Goal: Task Accomplishment & Management: Use online tool/utility

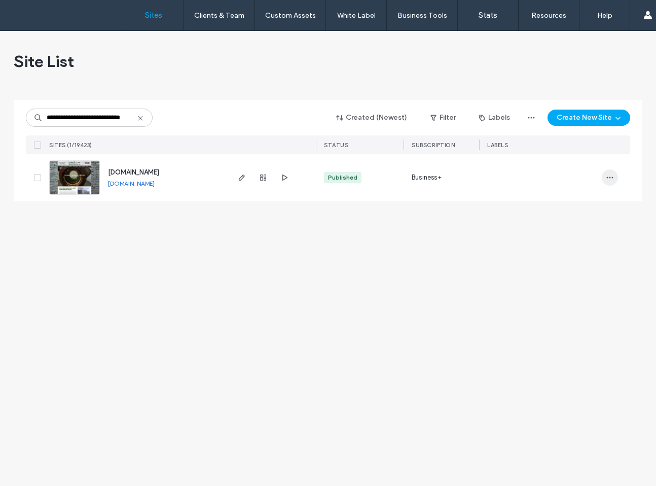
click at [608, 174] on icon "button" at bounding box center [610, 177] width 8 height 8
click at [565, 283] on span "Transfer Site" at bounding box center [567, 281] width 41 height 10
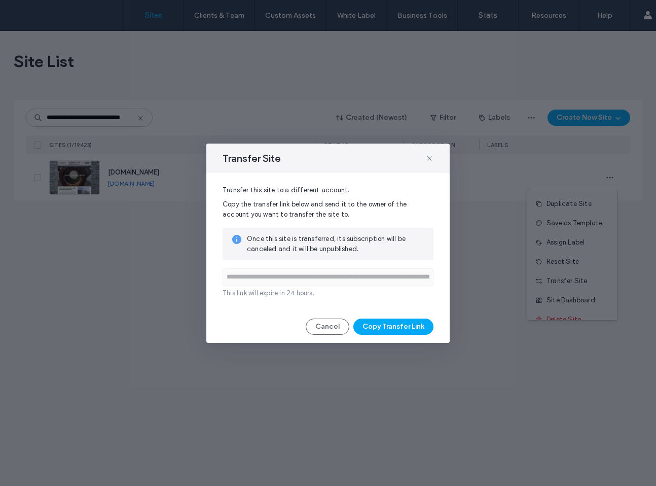
click at [399, 316] on div "**********" at bounding box center [327, 242] width 243 height 199
click at [396, 323] on button "Copy Transfer Link" at bounding box center [393, 326] width 80 height 16
click at [318, 325] on button "Cancel" at bounding box center [328, 326] width 44 height 16
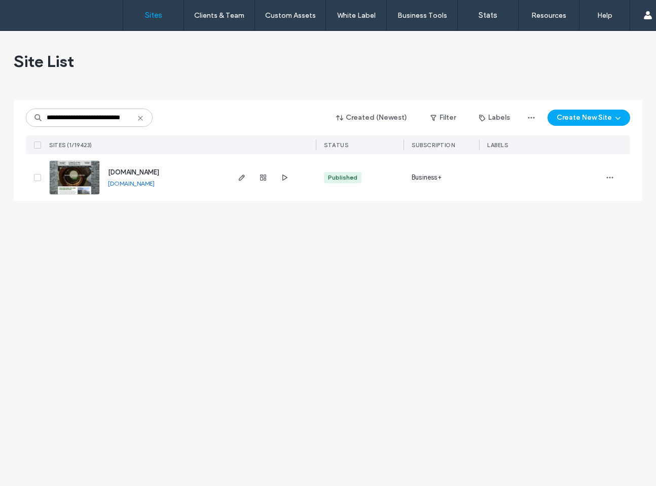
click at [65, 182] on img at bounding box center [75, 195] width 50 height 69
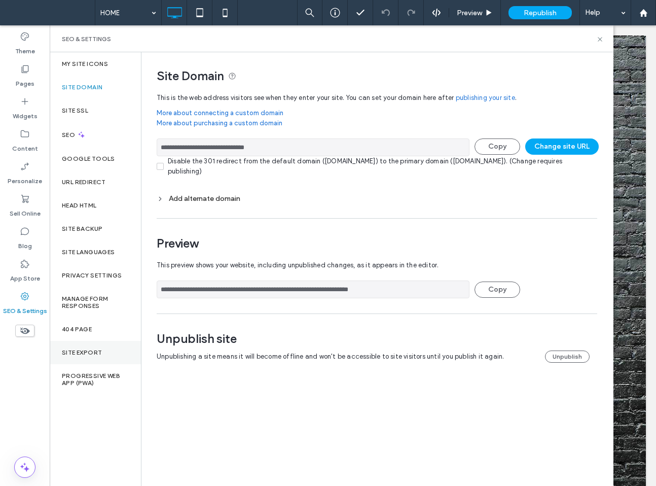
click at [120, 354] on div "Site Export" at bounding box center [95, 352] width 91 height 23
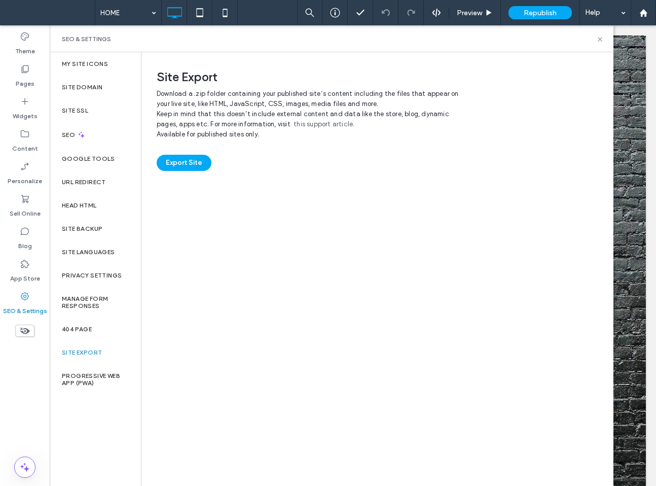
click at [183, 150] on div "Export Site" at bounding box center [377, 154] width 441 height 31
click at [183, 158] on button "Export Site" at bounding box center [184, 163] width 55 height 16
click at [600, 38] on use at bounding box center [600, 39] width 4 height 4
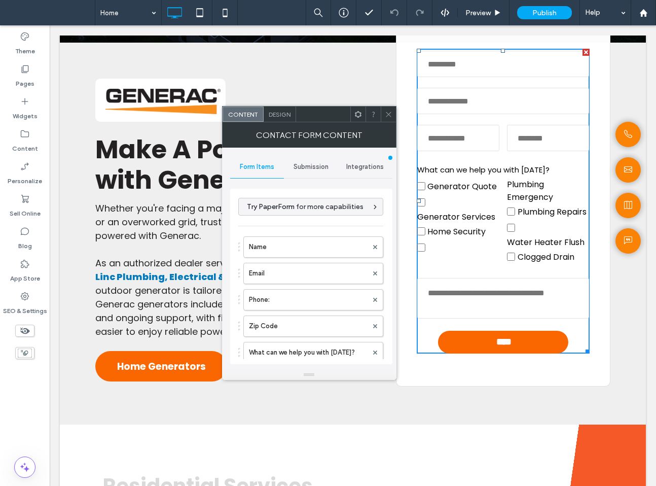
click at [362, 116] on div at bounding box center [357, 113] width 15 height 15
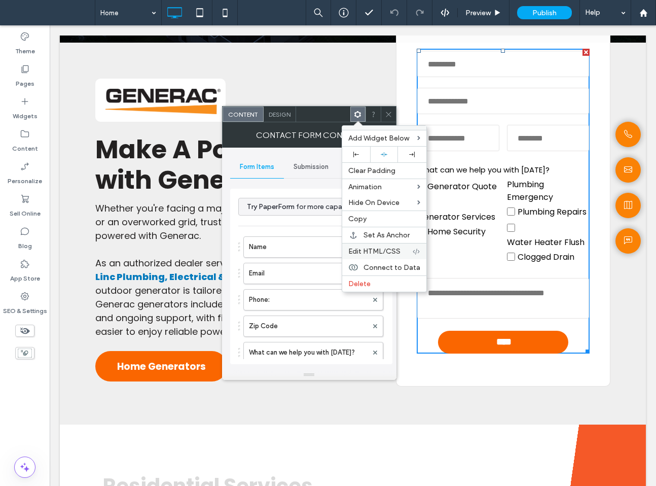
click at [374, 251] on span "Edit HTML/CSS" at bounding box center [374, 251] width 52 height 9
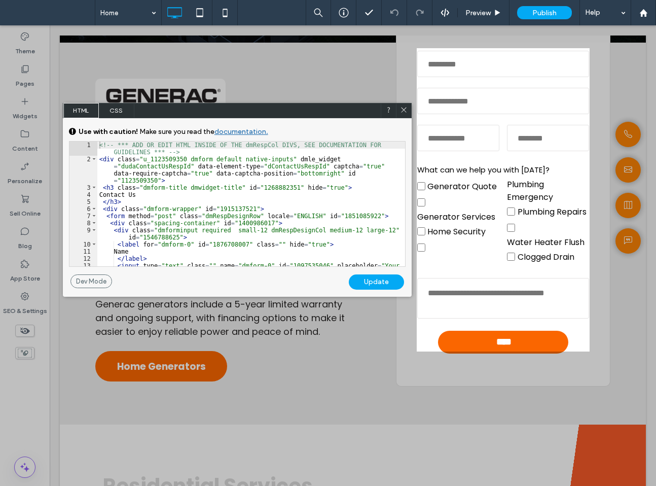
click at [117, 107] on span "CSS" at bounding box center [116, 110] width 35 height 15
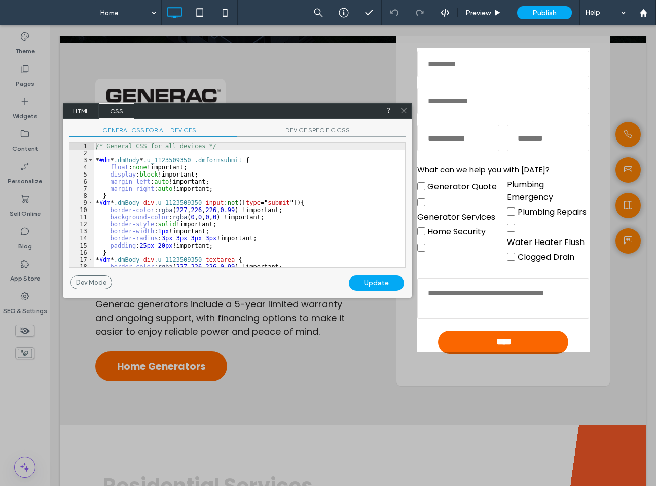
scroll to position [1, 0]
click at [184, 255] on div "/* General CSS for all devices */ * #dm * .dmBody * .u_1123509350 .dmformsubmit…" at bounding box center [249, 211] width 311 height 139
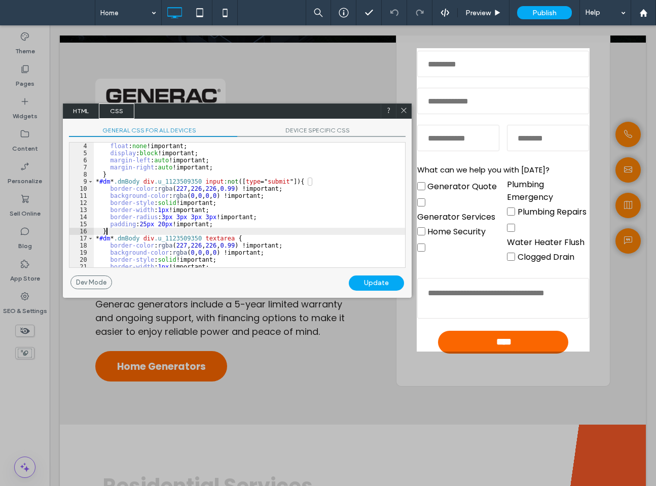
scroll to position [0, 0]
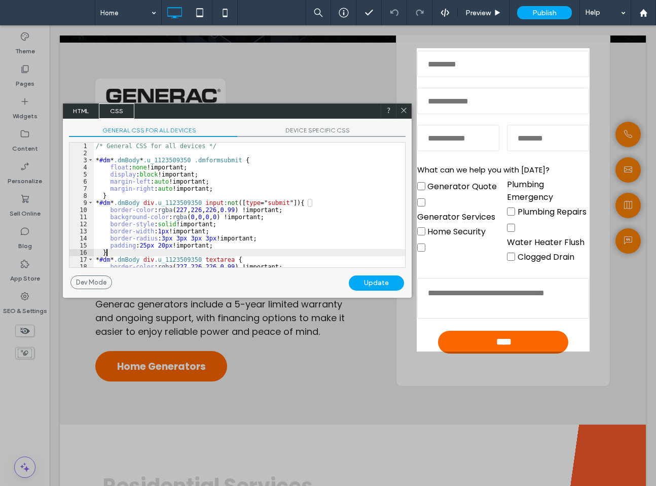
click at [81, 116] on span "HTML" at bounding box center [80, 110] width 35 height 15
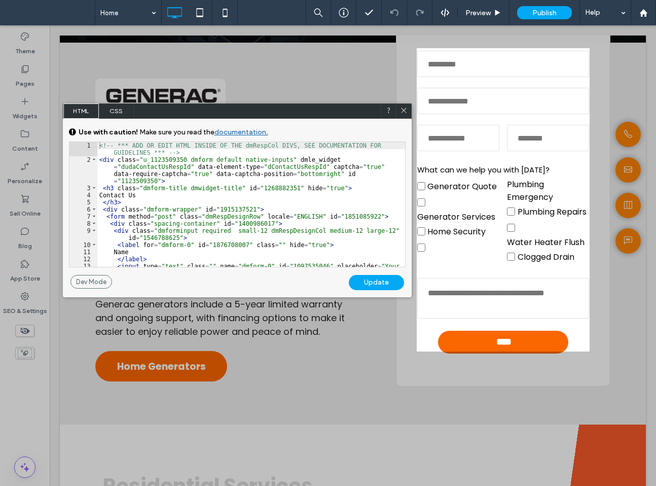
click at [219, 229] on div "<!-- *** ADD OR EDIT HTML INSIDE OF THE dmRespCol DIVS, SEE DOCUMENTATION FOR G…" at bounding box center [251, 218] width 308 height 153
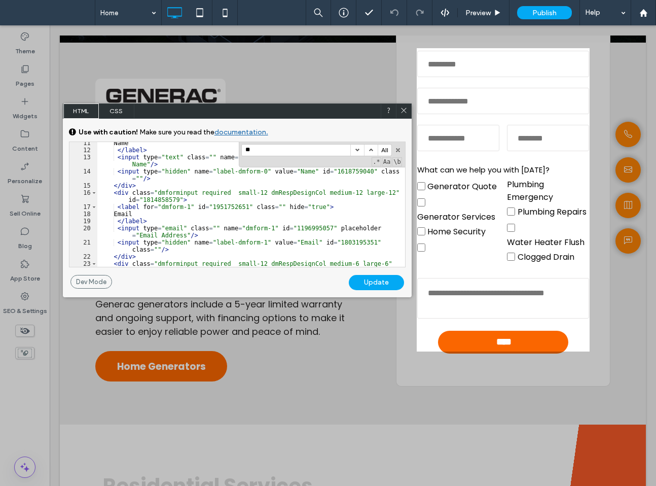
scroll to position [23, 0]
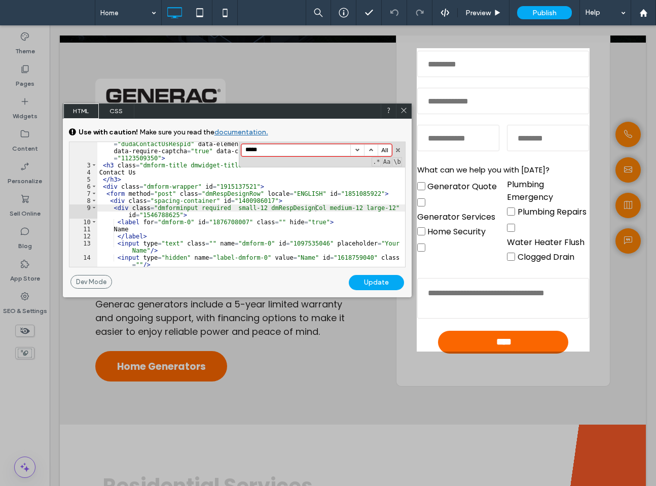
type input "******"
click at [318, 189] on div "< div class = "u_1123509350 dmform default native-inputs" dmle_widget = "dudaCo…" at bounding box center [251, 213] width 308 height 160
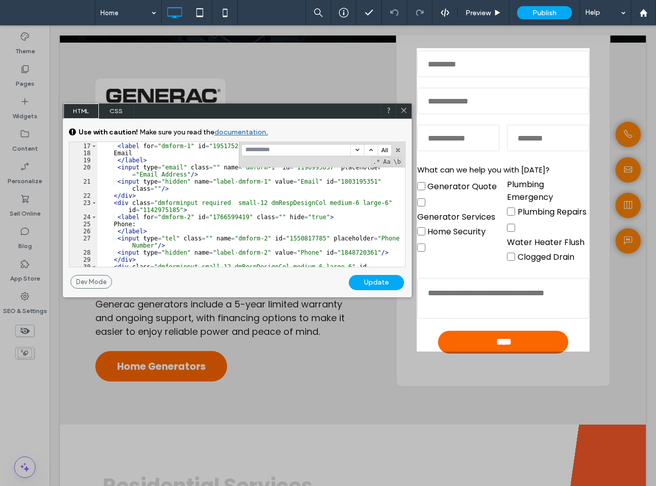
scroll to position [172, 0]
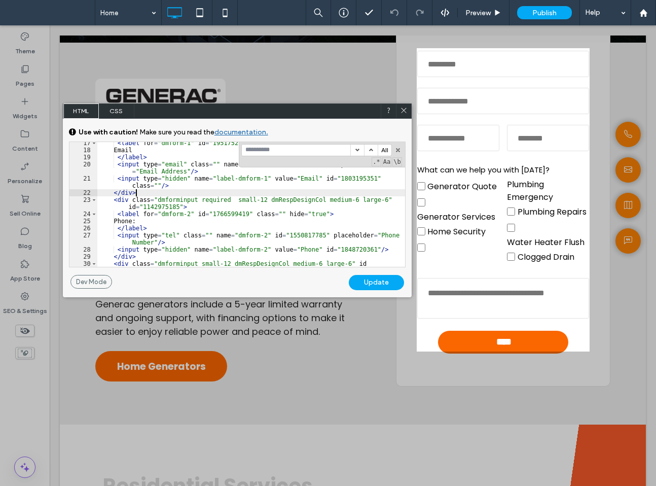
click at [318, 189] on div "< label for = "dmform-1" id = "1951752651" class = "" hide = "true" > Email </ …" at bounding box center [251, 212] width 308 height 146
click at [395, 148] on button "button" at bounding box center [397, 150] width 7 height 7
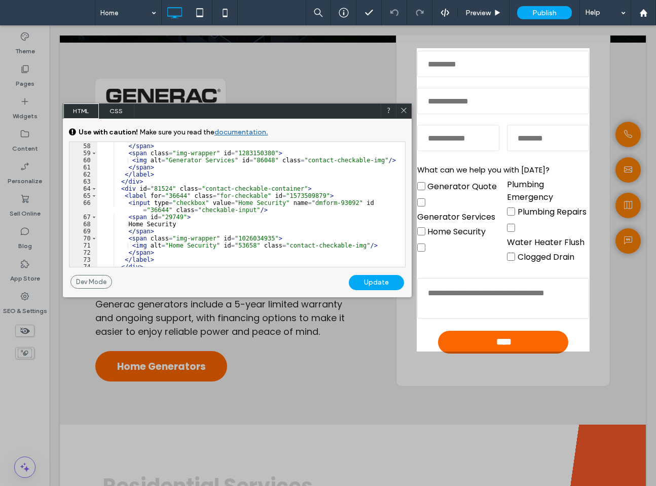
scroll to position [531, 0]
click at [400, 110] on icon at bounding box center [404, 110] width 8 height 8
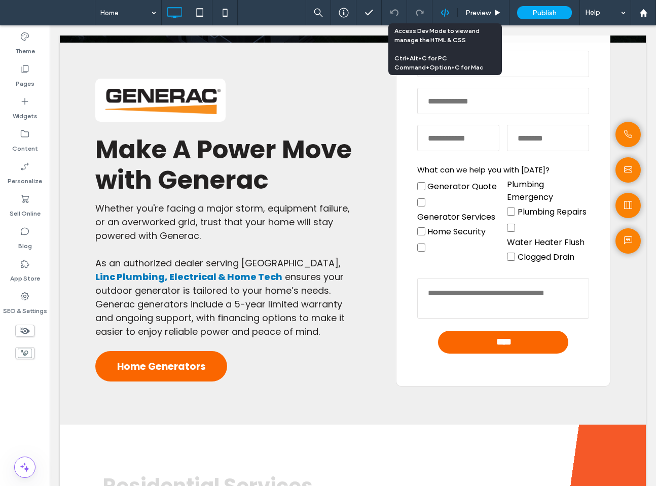
click at [445, 11] on use at bounding box center [445, 13] width 8 height 8
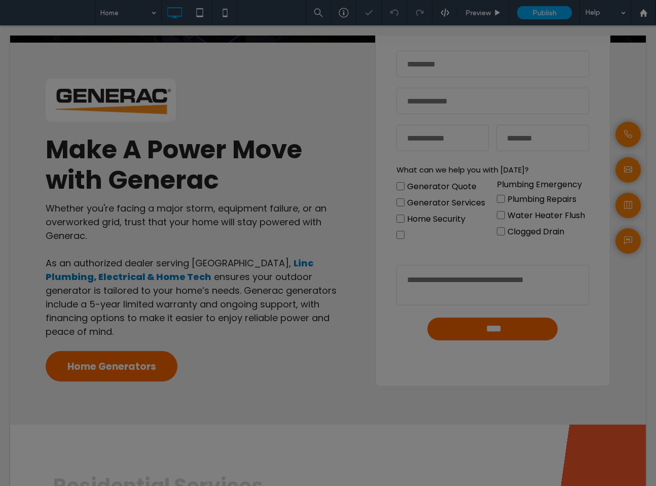
scroll to position [0, 0]
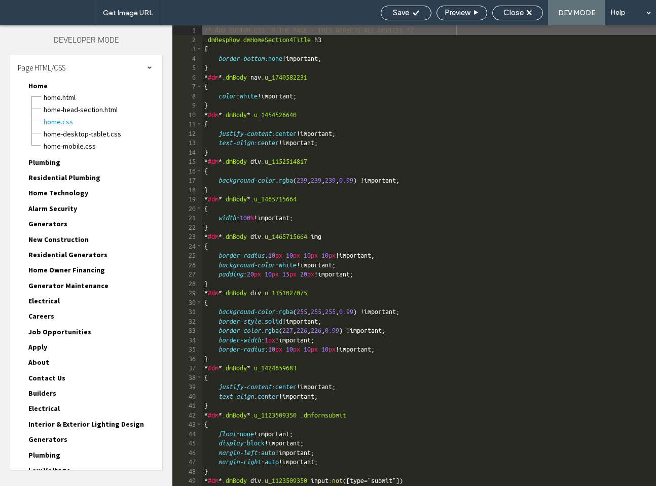
click at [490, 200] on div "/* ADD CUSTOM CSS TO THE PAGE - THIS AFFECTS ALL DEVICES */ .dmRespRow.dmHomeSe…" at bounding box center [515, 264] width 626 height 479
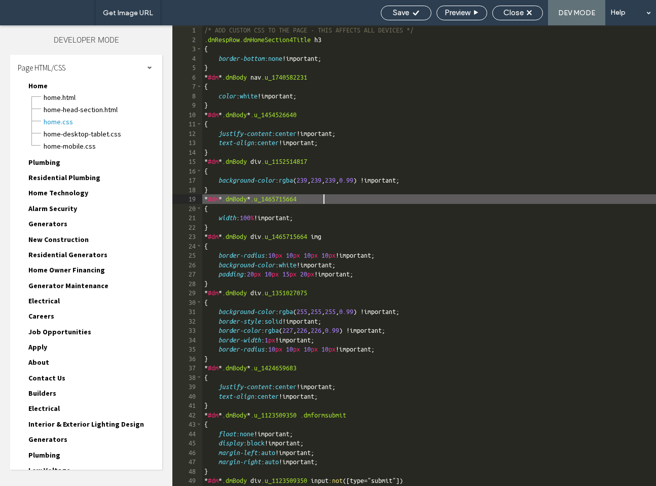
scroll to position [1, 0]
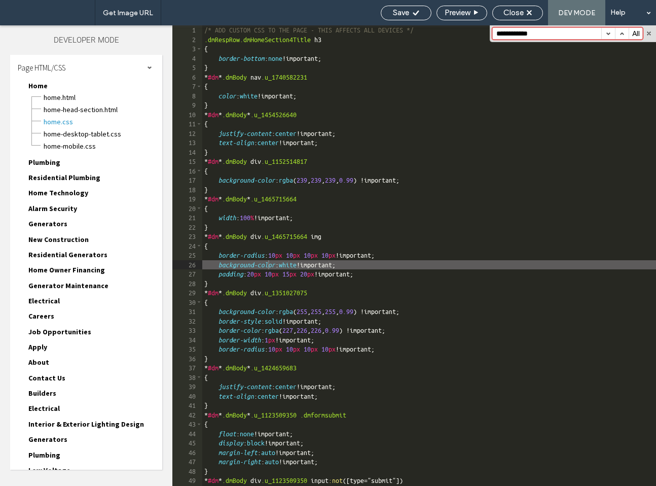
click at [82, 139] on div "Home-mobile.css" at bounding box center [102, 145] width 119 height 12
click at [97, 134] on span "Home-desktop-tablet.css" at bounding box center [98, 134] width 110 height 10
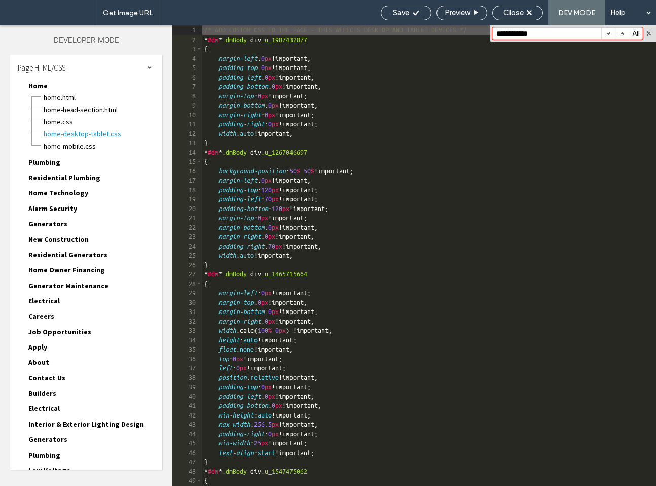
click at [470, 175] on div "/* ADD CUSTOM CSS TO THE PAGE - THIS AFFECTS DESKTOP AND TABLET DEVICES */ * #d…" at bounding box center [429, 264] width 454 height 479
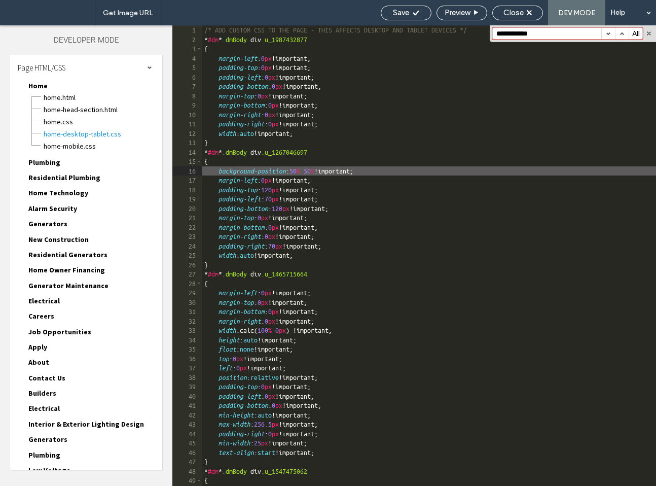
click at [557, 30] on input "**********" at bounding box center [547, 33] width 108 height 11
type input "**********"
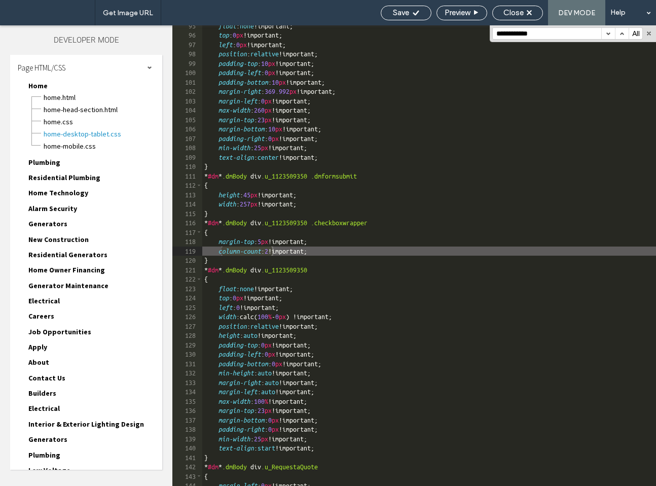
click at [321, 257] on div "float : none !important; top : 0 px !important; left : 0 px !important; positio…" at bounding box center [429, 260] width 454 height 479
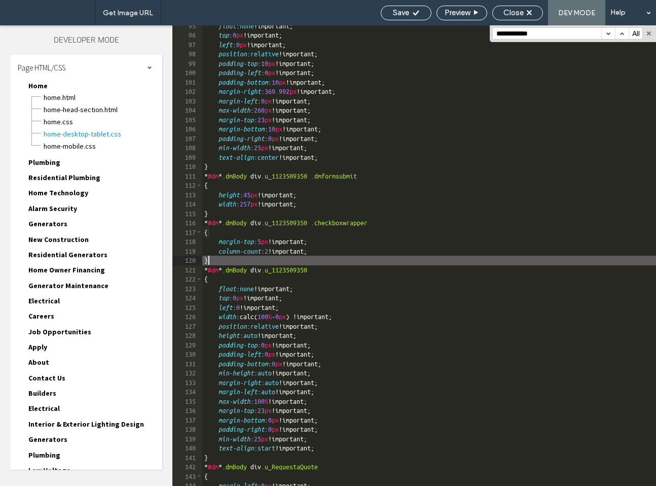
click at [321, 257] on div "float : none !important; top : 0 px !important; left : 0 px !important; positio…" at bounding box center [429, 260] width 454 height 479
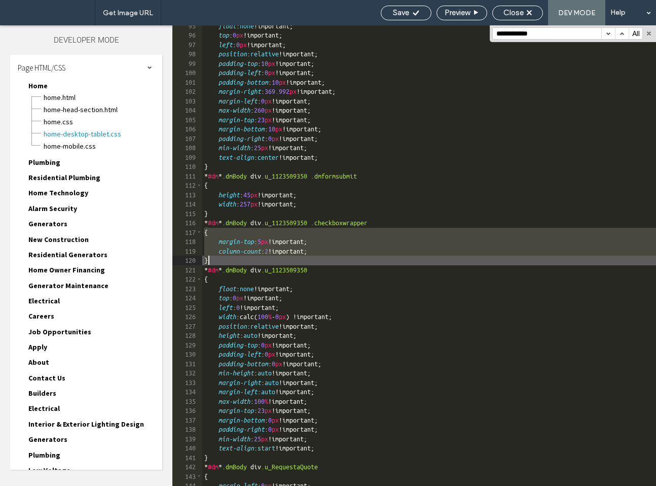
click at [321, 251] on div "float : none !important; top : 0 px !important; left : 0 px !important; positio…" at bounding box center [429, 260] width 454 height 479
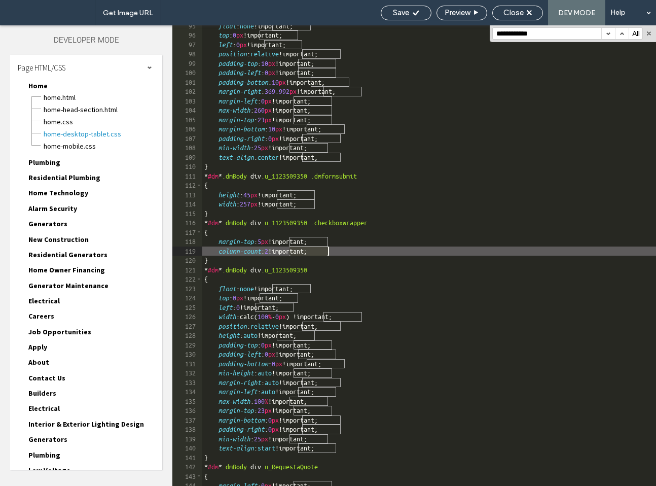
click at [321, 251] on div "float : none !important; top : 0 px !important; left : 0 px !important; positio…" at bounding box center [429, 260] width 454 height 479
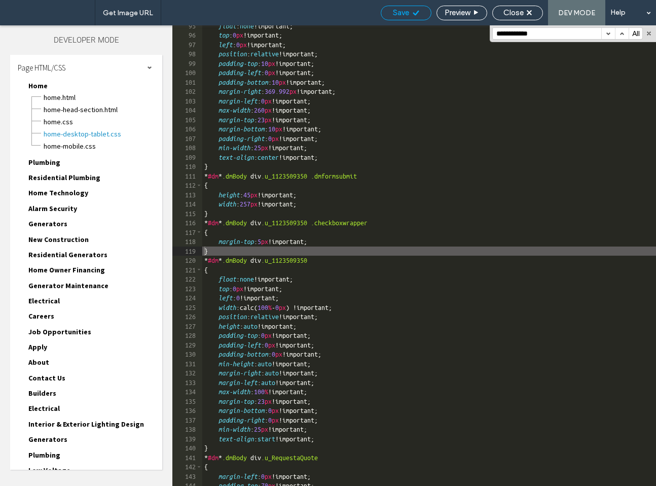
click at [409, 10] on div "Save" at bounding box center [406, 12] width 50 height 9
click at [524, 10] on span "Close" at bounding box center [513, 12] width 20 height 9
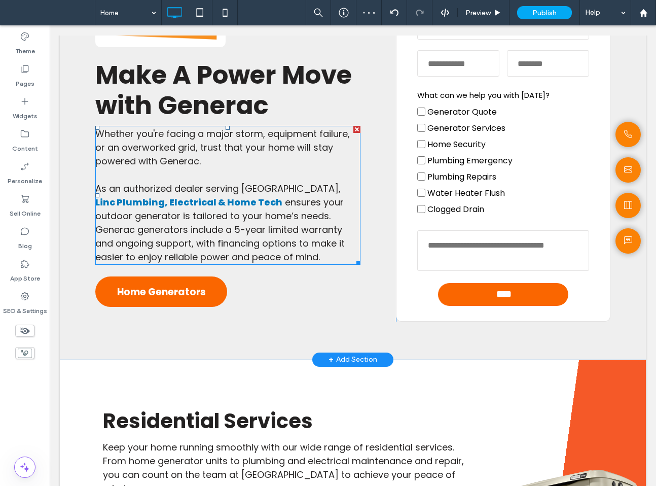
scroll to position [571, 0]
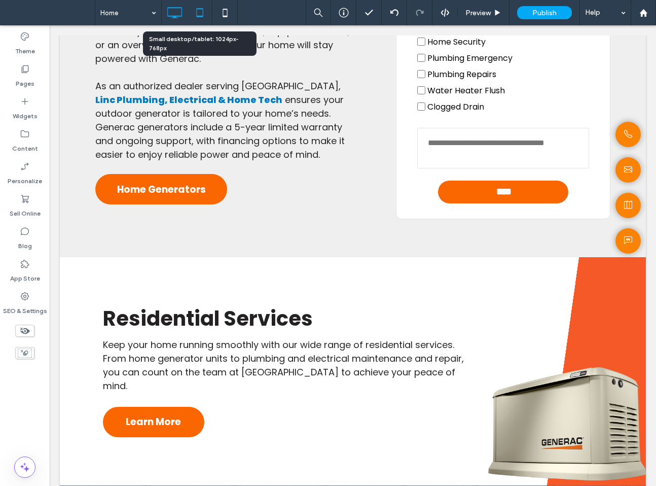
click at [202, 21] on icon at bounding box center [200, 13] width 20 height 20
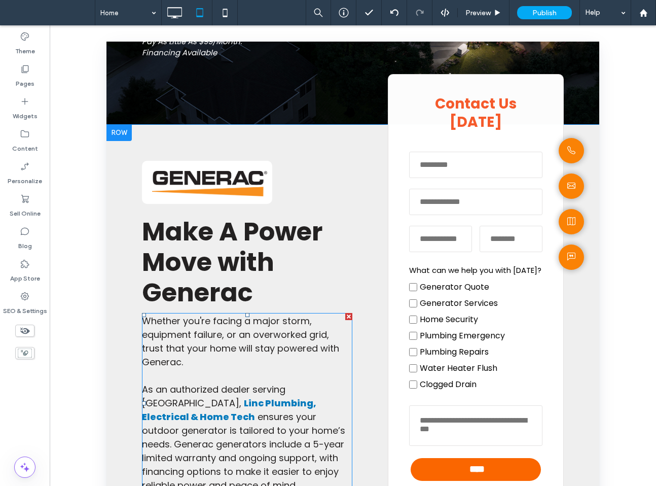
scroll to position [126, 0]
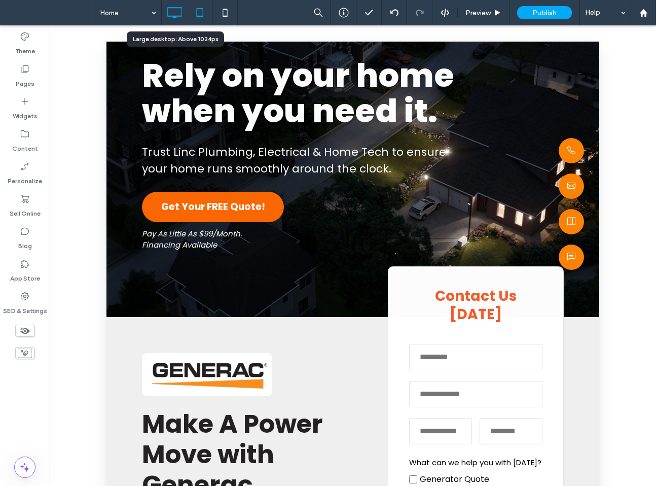
click at [169, 15] on icon at bounding box center [174, 13] width 20 height 20
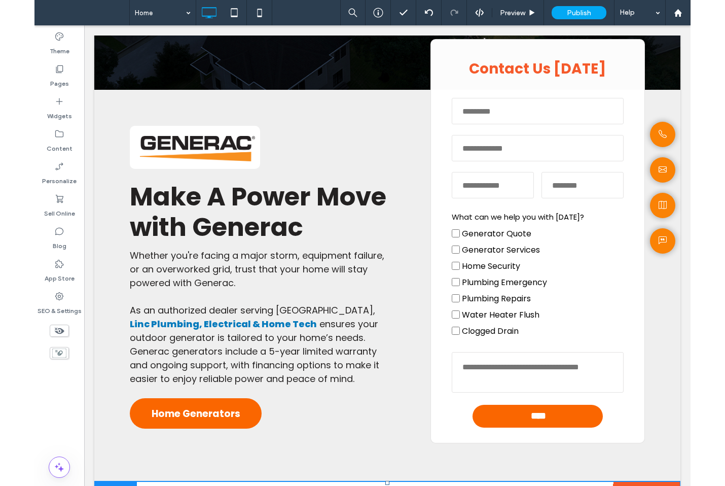
scroll to position [0, 0]
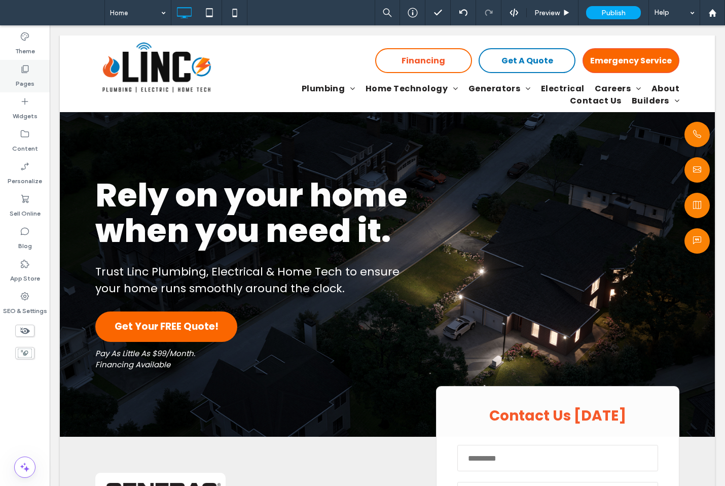
click at [33, 71] on div "Pages" at bounding box center [25, 76] width 50 height 32
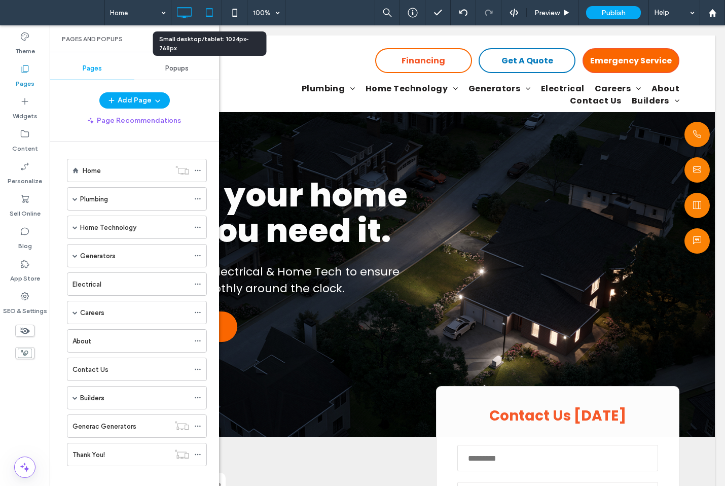
click at [213, 15] on icon at bounding box center [209, 13] width 20 height 20
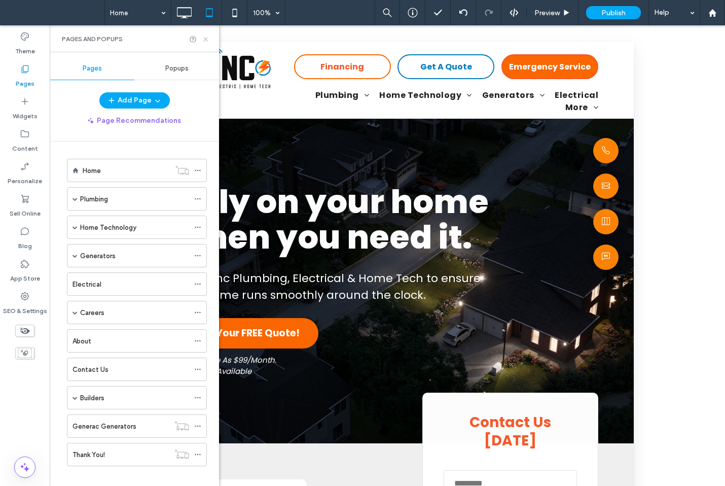
click at [202, 39] on icon at bounding box center [206, 39] width 8 height 8
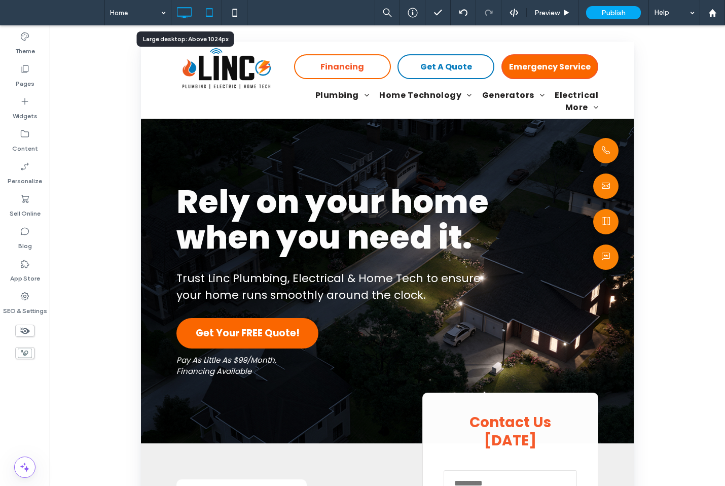
click at [186, 10] on icon at bounding box center [184, 13] width 20 height 20
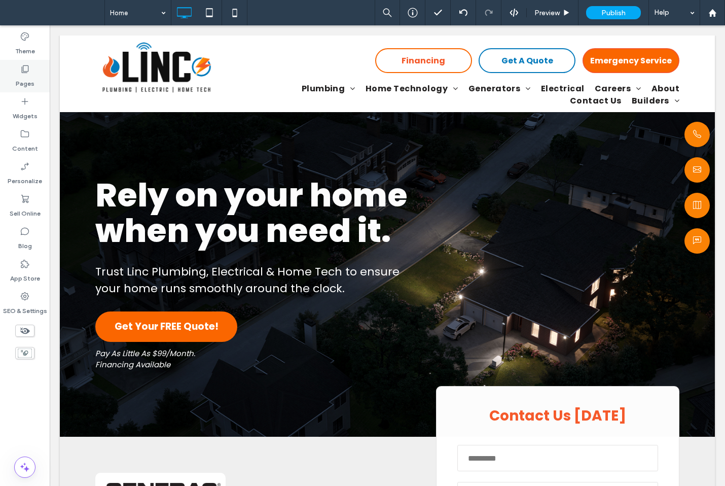
click at [28, 74] on label "Pages" at bounding box center [25, 81] width 19 height 14
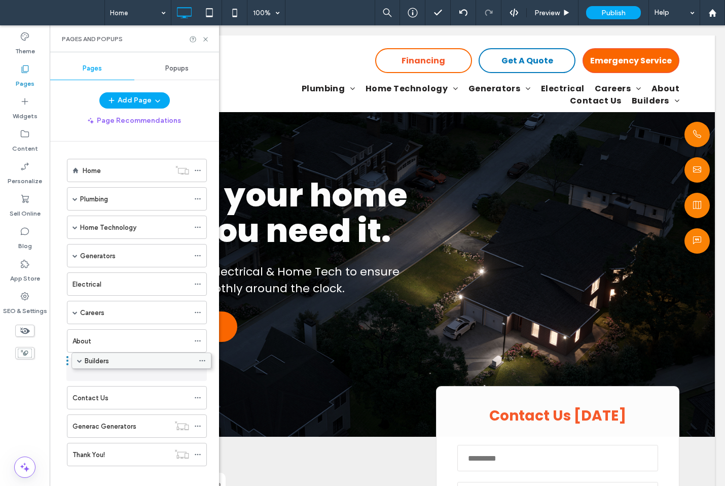
drag, startPoint x: 114, startPoint y: 383, endPoint x: 118, endPoint y: 360, distance: 23.3
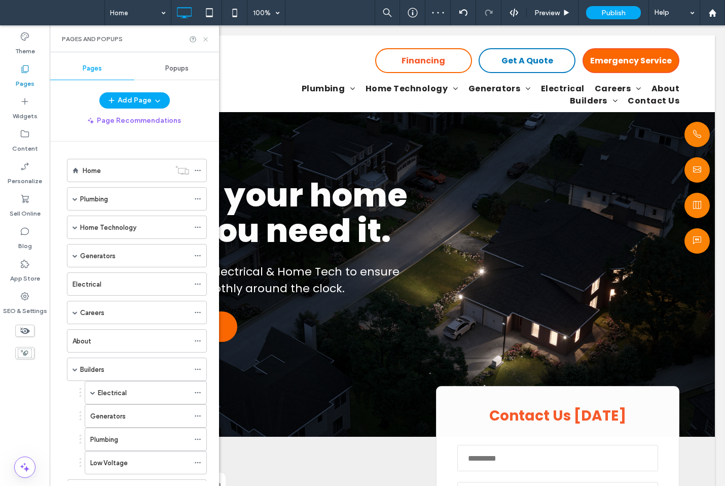
click at [204, 43] on icon at bounding box center [206, 39] width 8 height 8
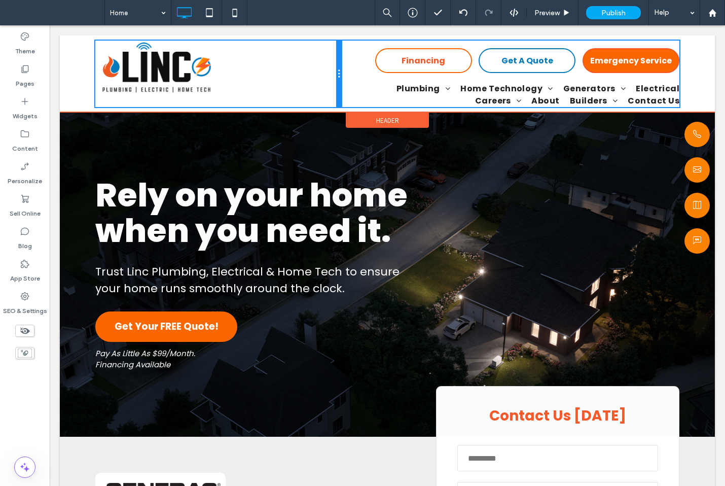
drag, startPoint x: 239, startPoint y: 73, endPoint x: 144, endPoint y: 68, distance: 94.9
click at [144, 68] on div "Call us! Send us an email! View where we are on a map! Read our customer's test…" at bounding box center [218, 74] width 246 height 66
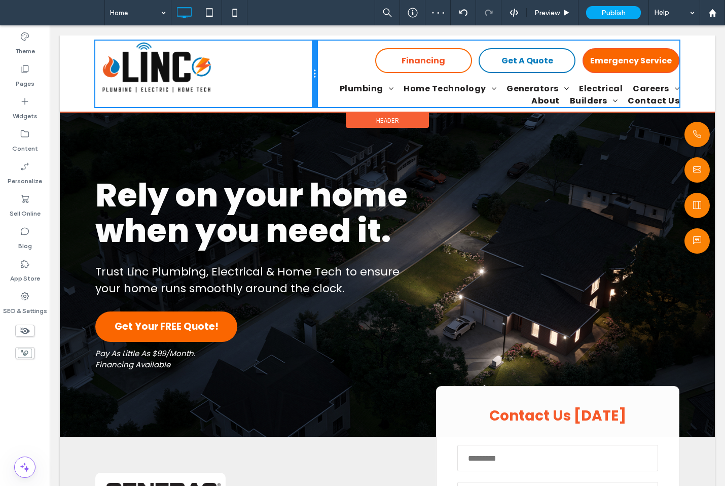
drag, startPoint x: 375, startPoint y: 73, endPoint x: 214, endPoint y: 84, distance: 161.1
click at [214, 84] on div "Call us! Send us an email! View where we are on a map! Read our customer's test…" at bounding box center [206, 74] width 222 height 66
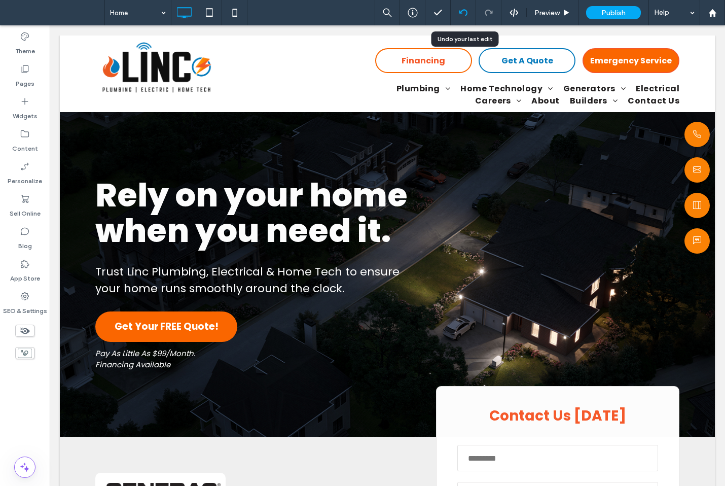
click at [466, 16] on icon at bounding box center [463, 13] width 8 height 8
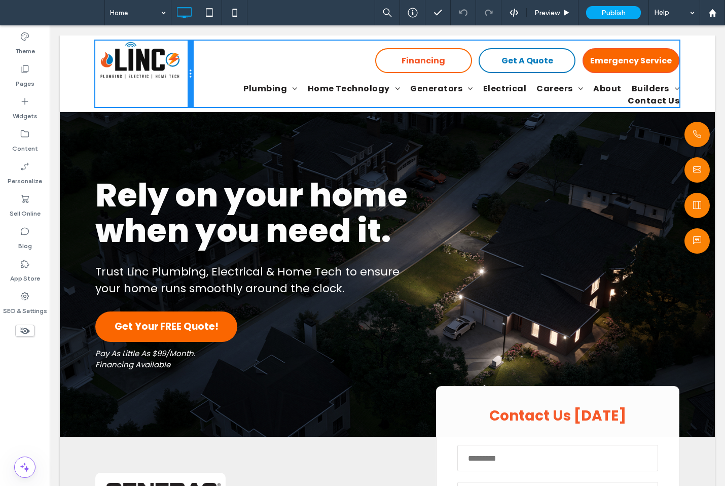
click at [201, 78] on div "Call us! Send us an email! View where we are on a map! Read our customer's test…" at bounding box center [387, 74] width 584 height 66
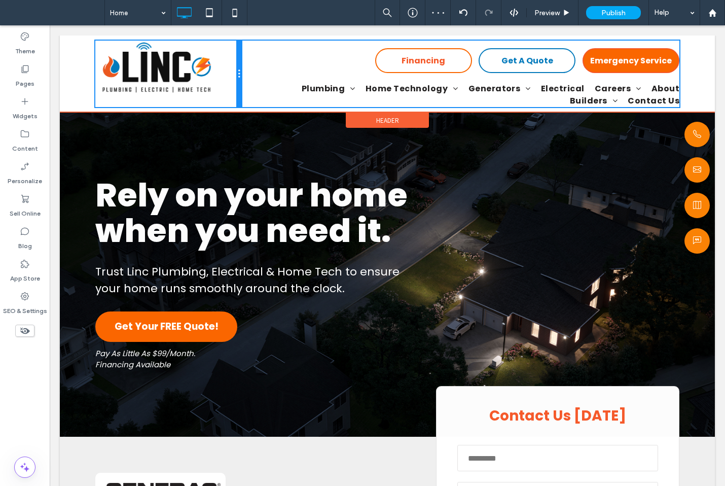
drag, startPoint x: 190, startPoint y: 73, endPoint x: 224, endPoint y: 75, distance: 34.0
click at [224, 75] on div "Call us! Send us an email! View where we are on a map! Read our customer's test…" at bounding box center [168, 74] width 146 height 66
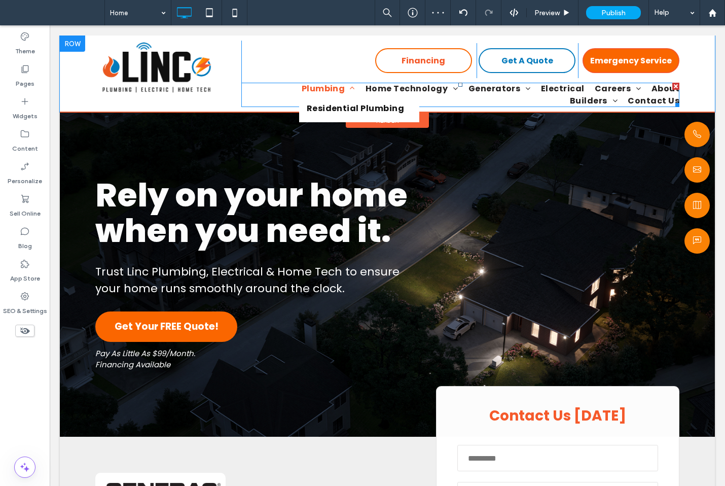
click at [292, 92] on link "Plumbing" at bounding box center [324, 89] width 64 height 12
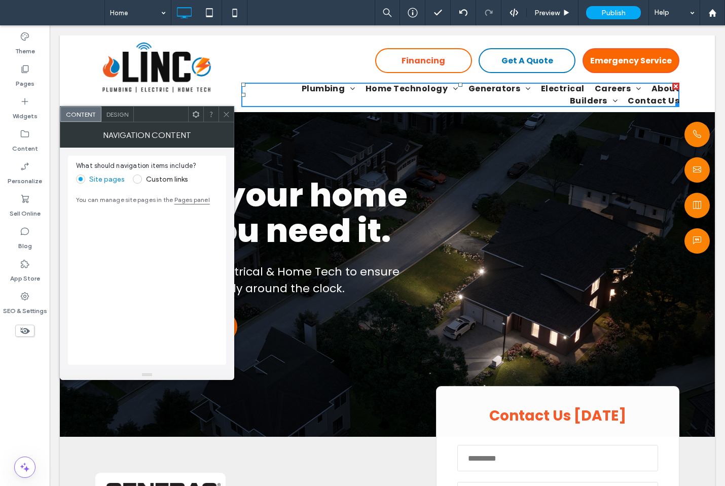
click at [229, 107] on span at bounding box center [227, 113] width 8 height 15
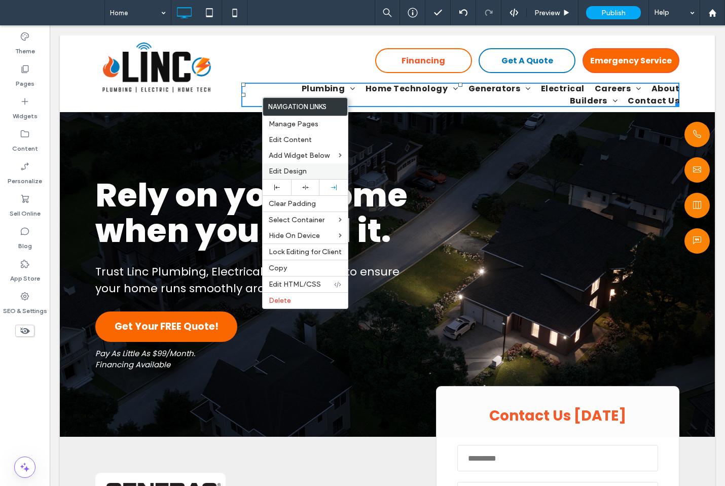
click at [285, 171] on span "Edit Design" at bounding box center [288, 171] width 38 height 9
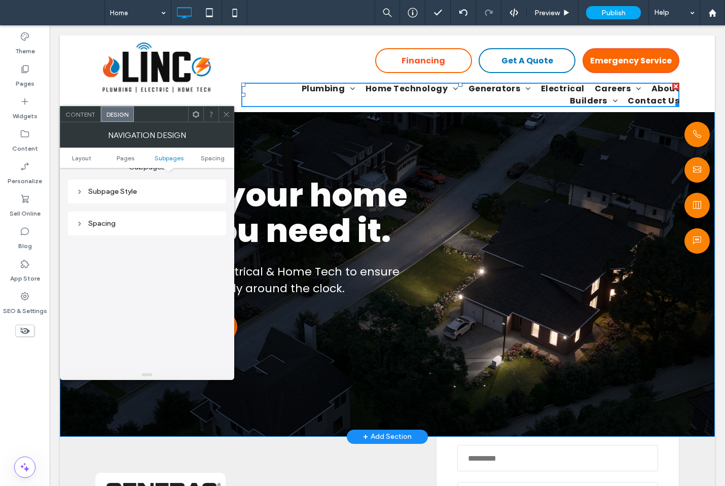
scroll to position [339, 0]
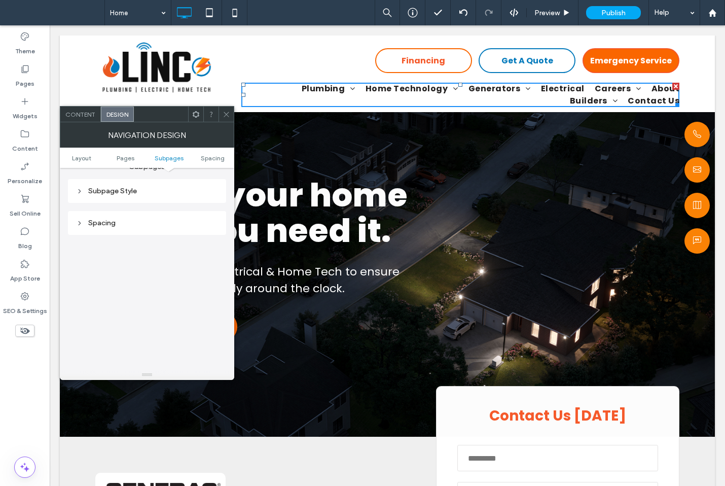
click at [225, 117] on icon at bounding box center [227, 115] width 8 height 8
